Goal: Find specific page/section: Find specific page/section

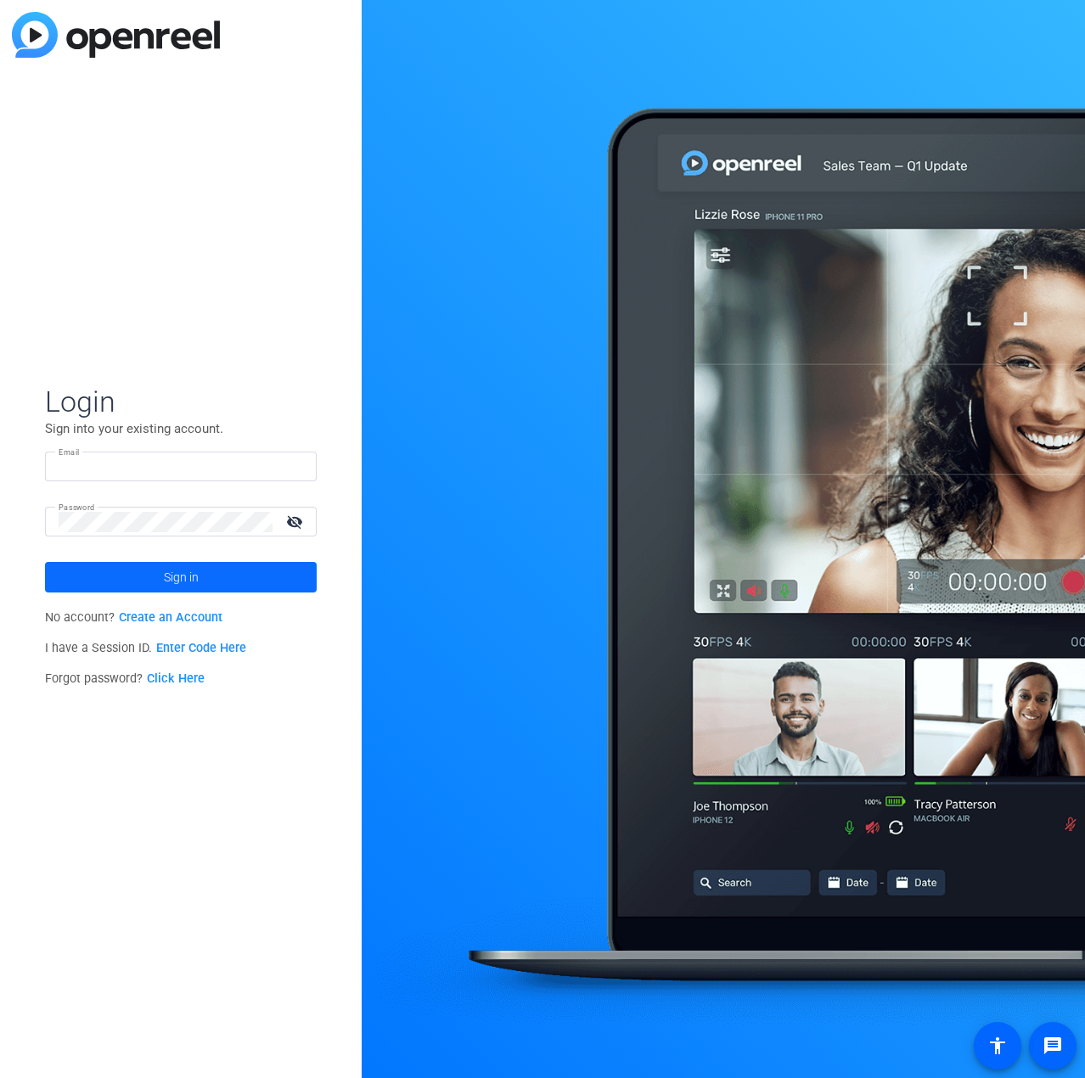
type input "[EMAIL_ADDRESS][DOMAIN_NAME]"
click at [210, 564] on span at bounding box center [181, 577] width 272 height 41
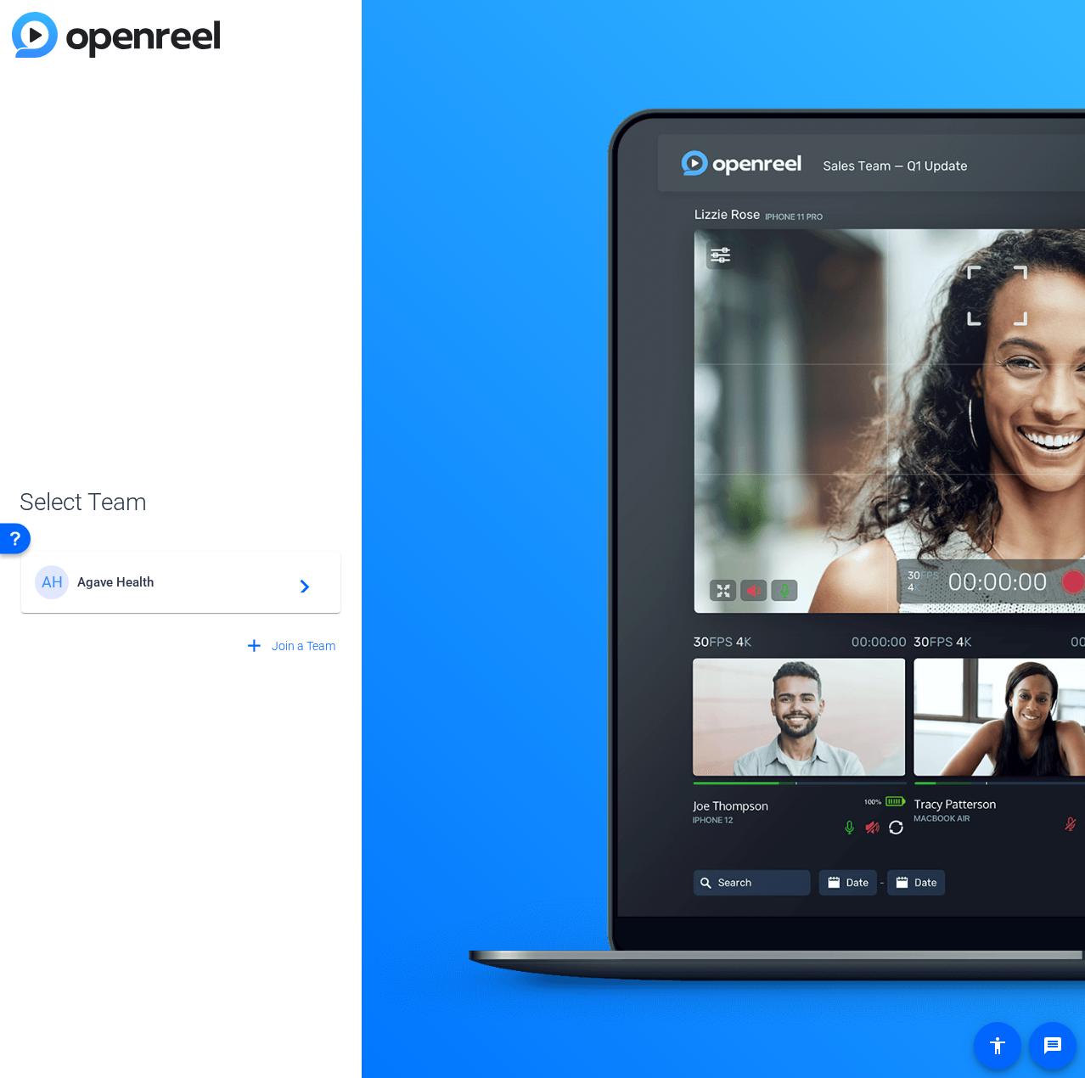
click at [186, 587] on span "Agave Health" at bounding box center [183, 582] width 212 height 15
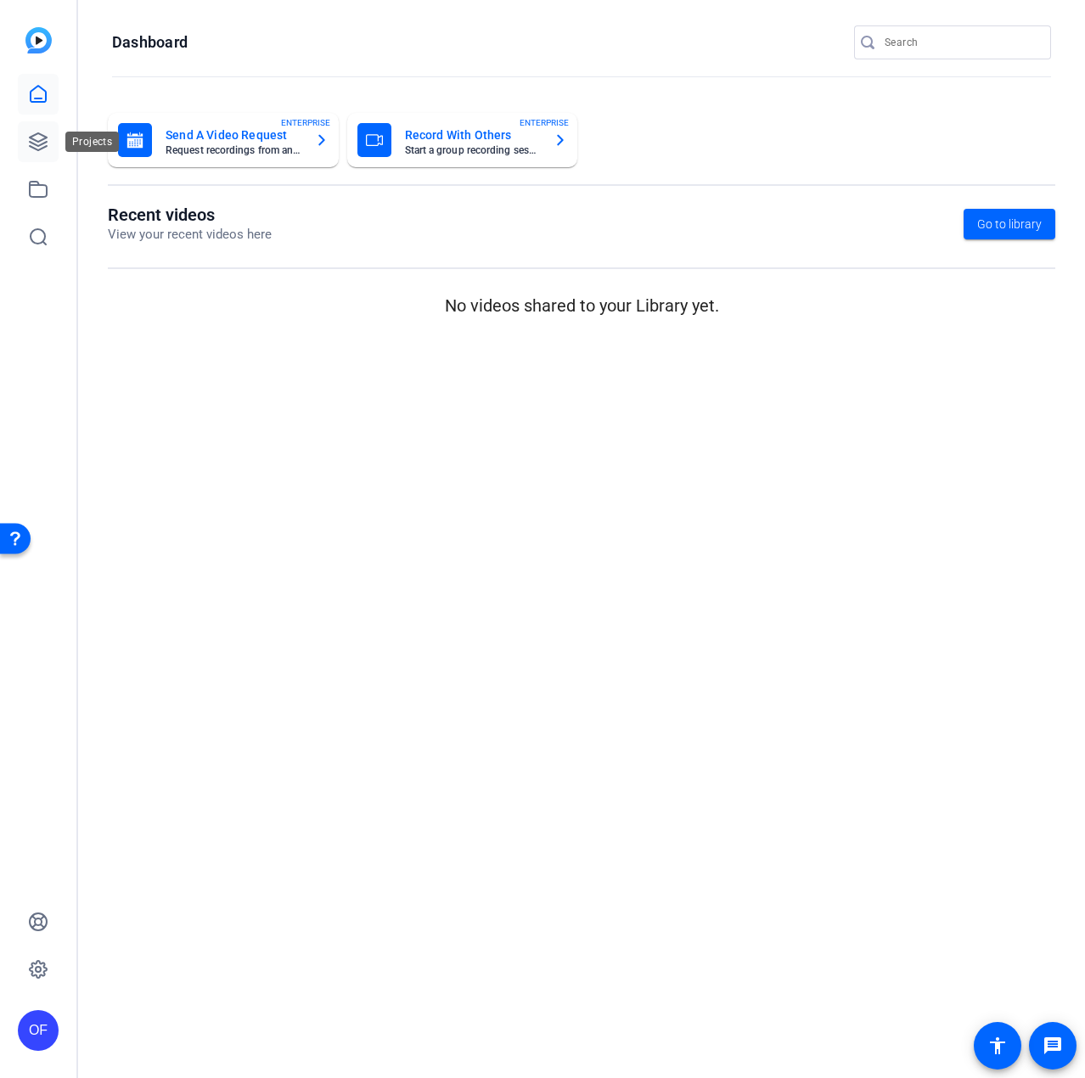
click at [33, 140] on icon at bounding box center [38, 141] width 17 height 17
click at [37, 135] on icon at bounding box center [38, 141] width 17 height 17
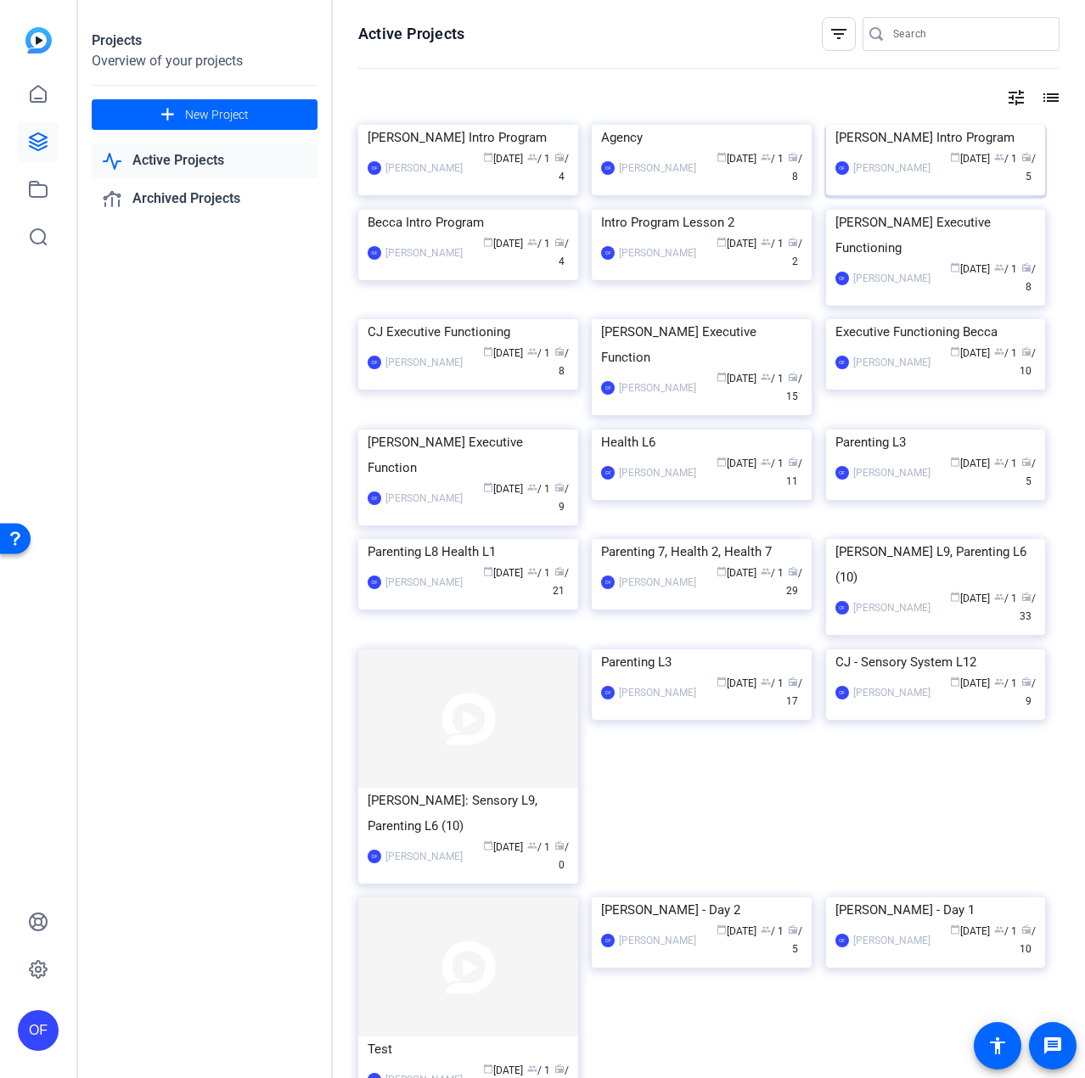
click at [904, 150] on div "[PERSON_NAME] Intro Program" at bounding box center [935, 137] width 201 height 25
